Goal: Information Seeking & Learning: Learn about a topic

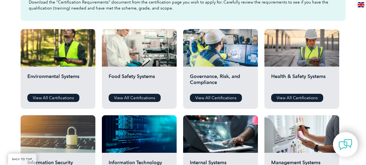
scroll to position [190, 0]
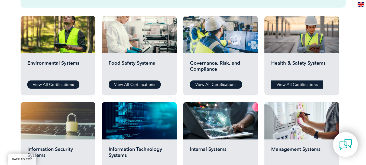
click at [295, 85] on link "View All Certifications" at bounding box center [298, 84] width 52 height 8
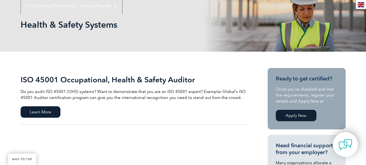
scroll to position [108, 0]
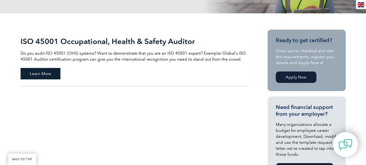
click at [51, 75] on span "Learn More" at bounding box center [41, 73] width 40 height 11
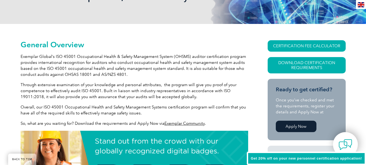
scroll to position [110, 0]
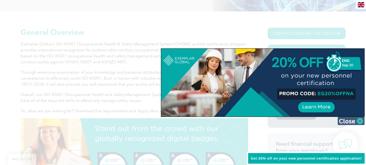
click at [362, 120] on img at bounding box center [351, 121] width 27 height 8
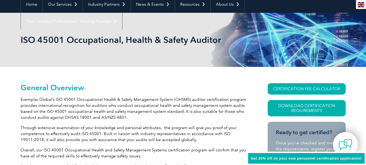
scroll to position [0, 0]
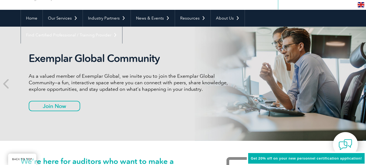
scroll to position [81, 0]
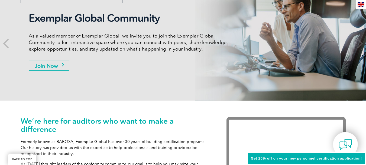
click at [59, 65] on link "Join Now" at bounding box center [49, 65] width 41 height 10
